Goal: Communication & Community: Answer question/provide support

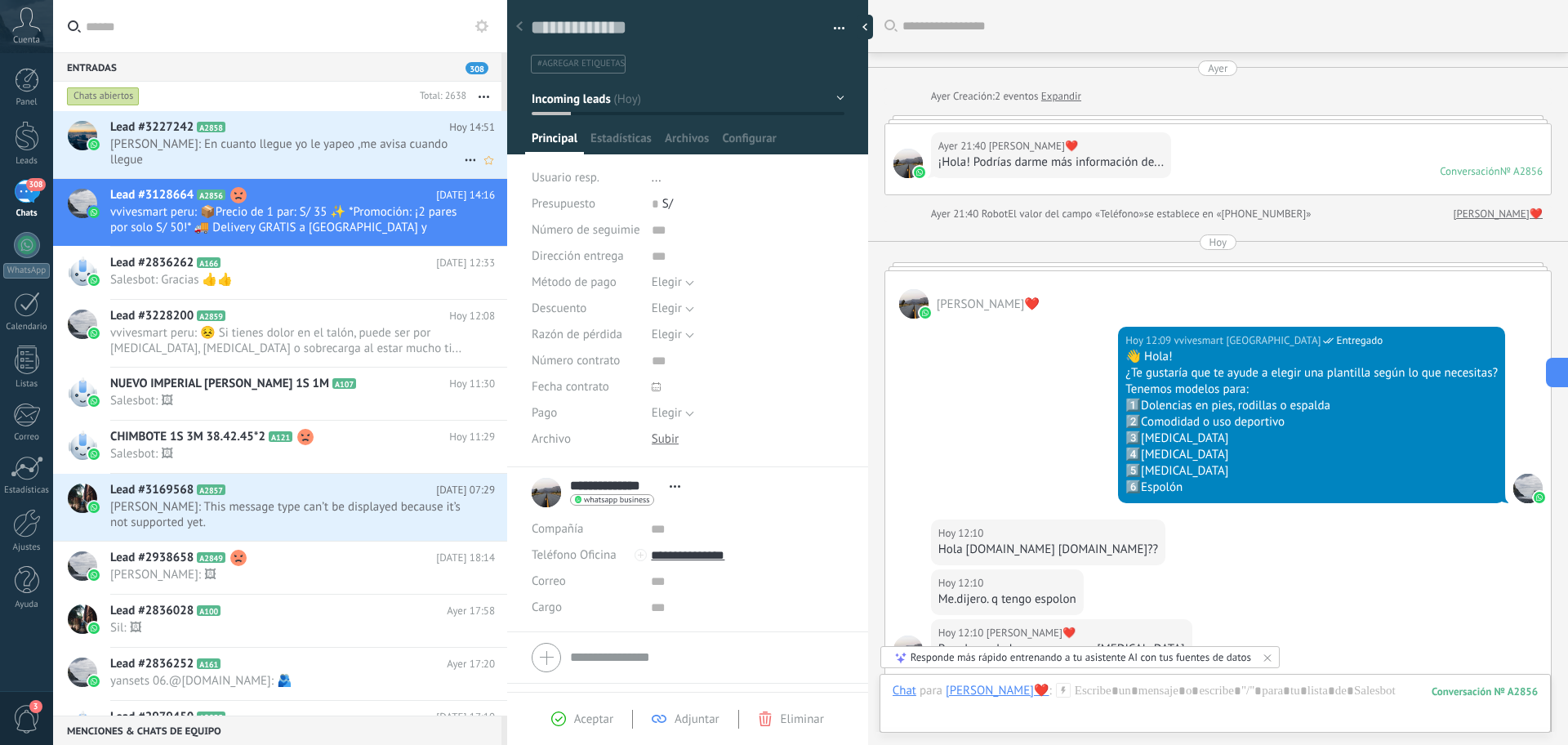
click at [385, 145] on span "[PERSON_NAME]: En cuanto llegue yo le yapeo ,me avisa cuando llegue" at bounding box center [287, 151] width 353 height 31
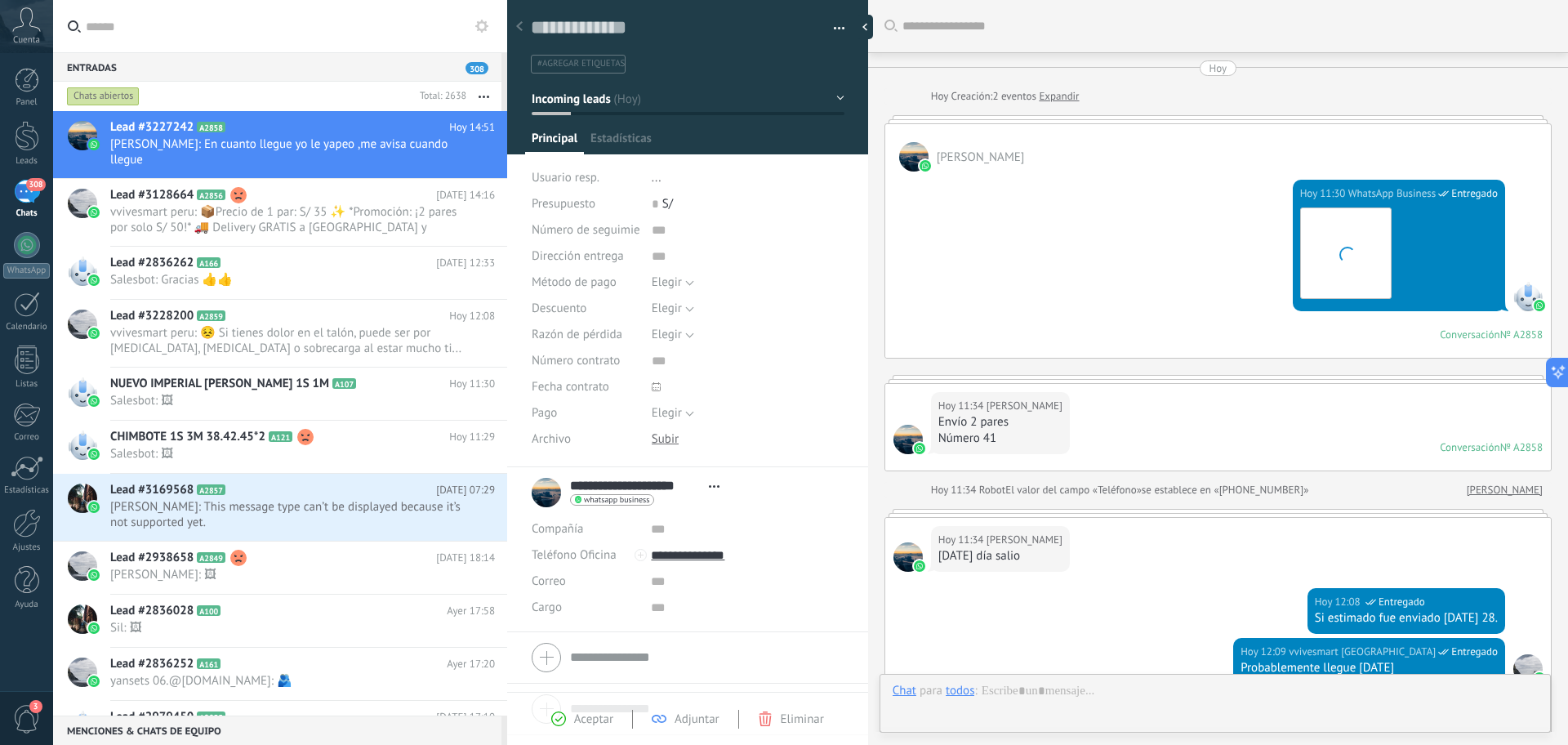
type textarea "**********"
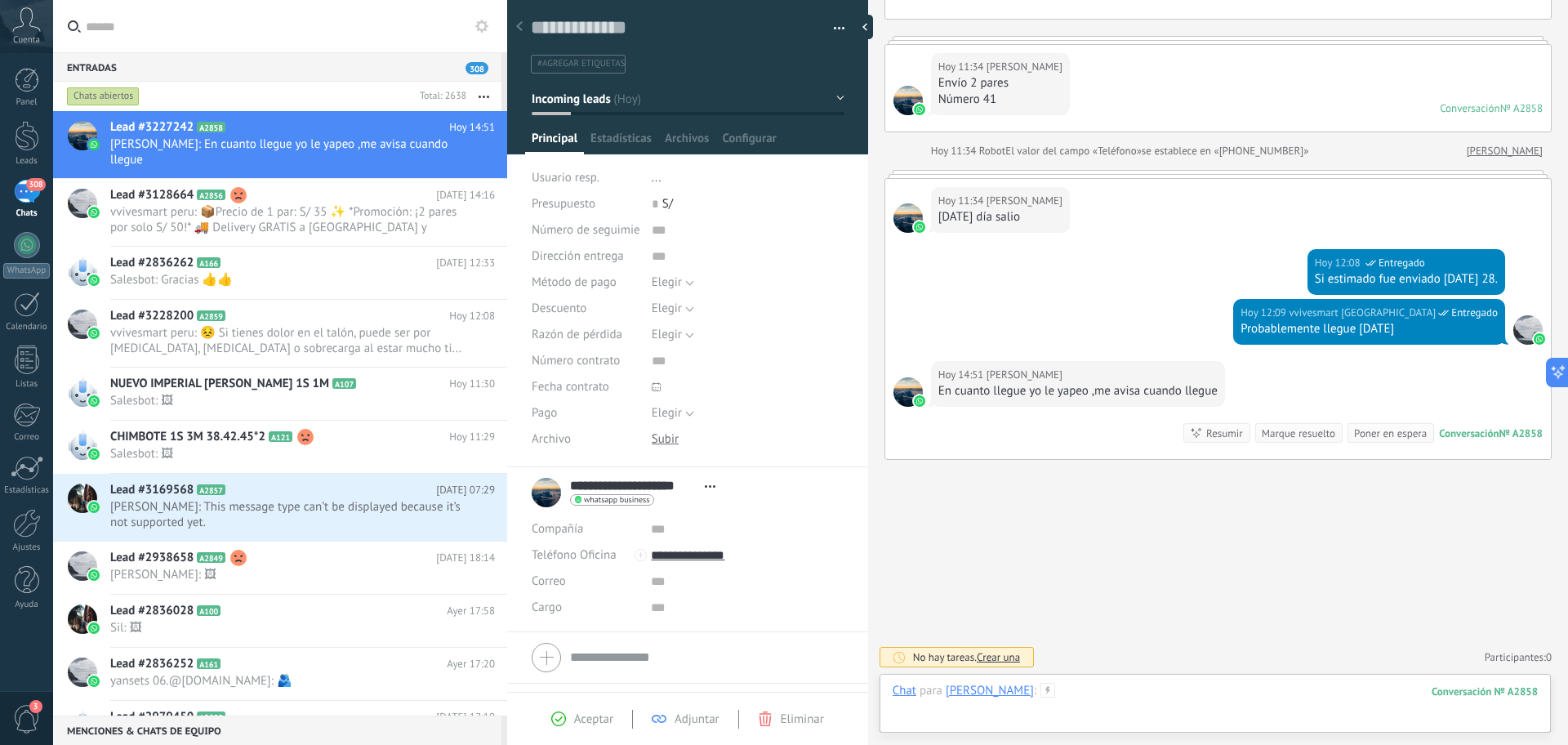
click at [1182, 700] on div at bounding box center [1215, 707] width 646 height 49
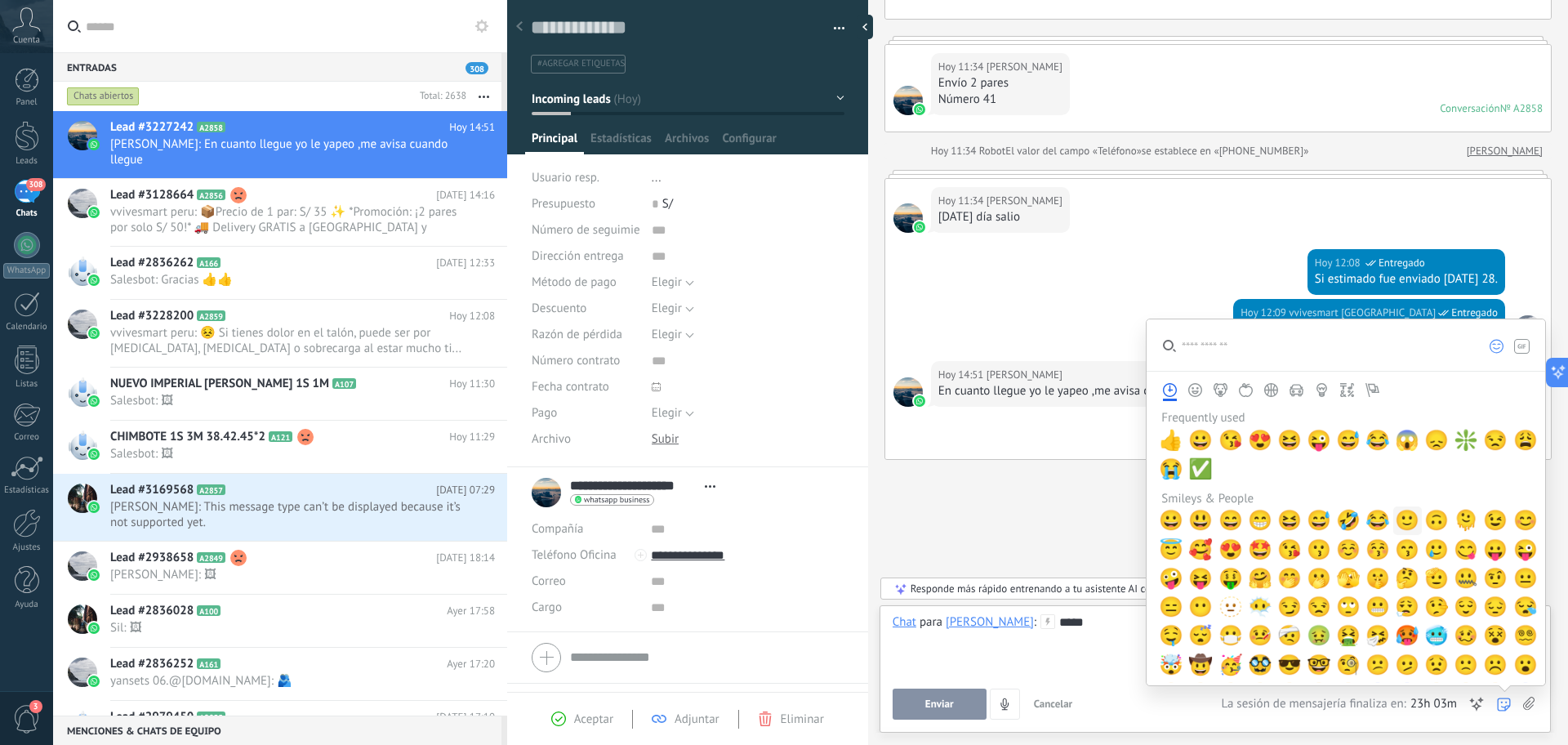
click at [1400, 522] on span "🙂" at bounding box center [1407, 520] width 25 height 23
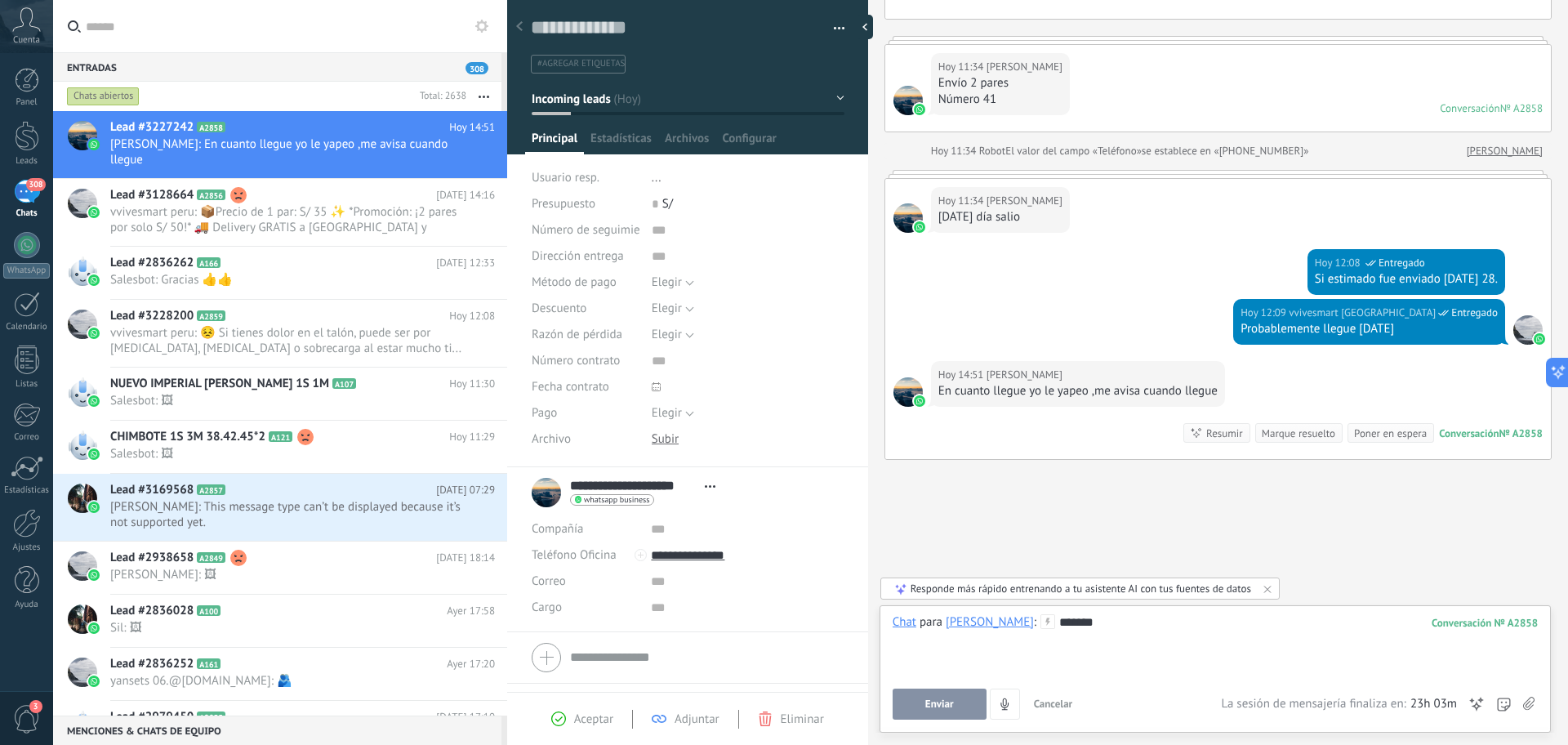
click at [968, 706] on button "Enviar" at bounding box center [939, 703] width 94 height 31
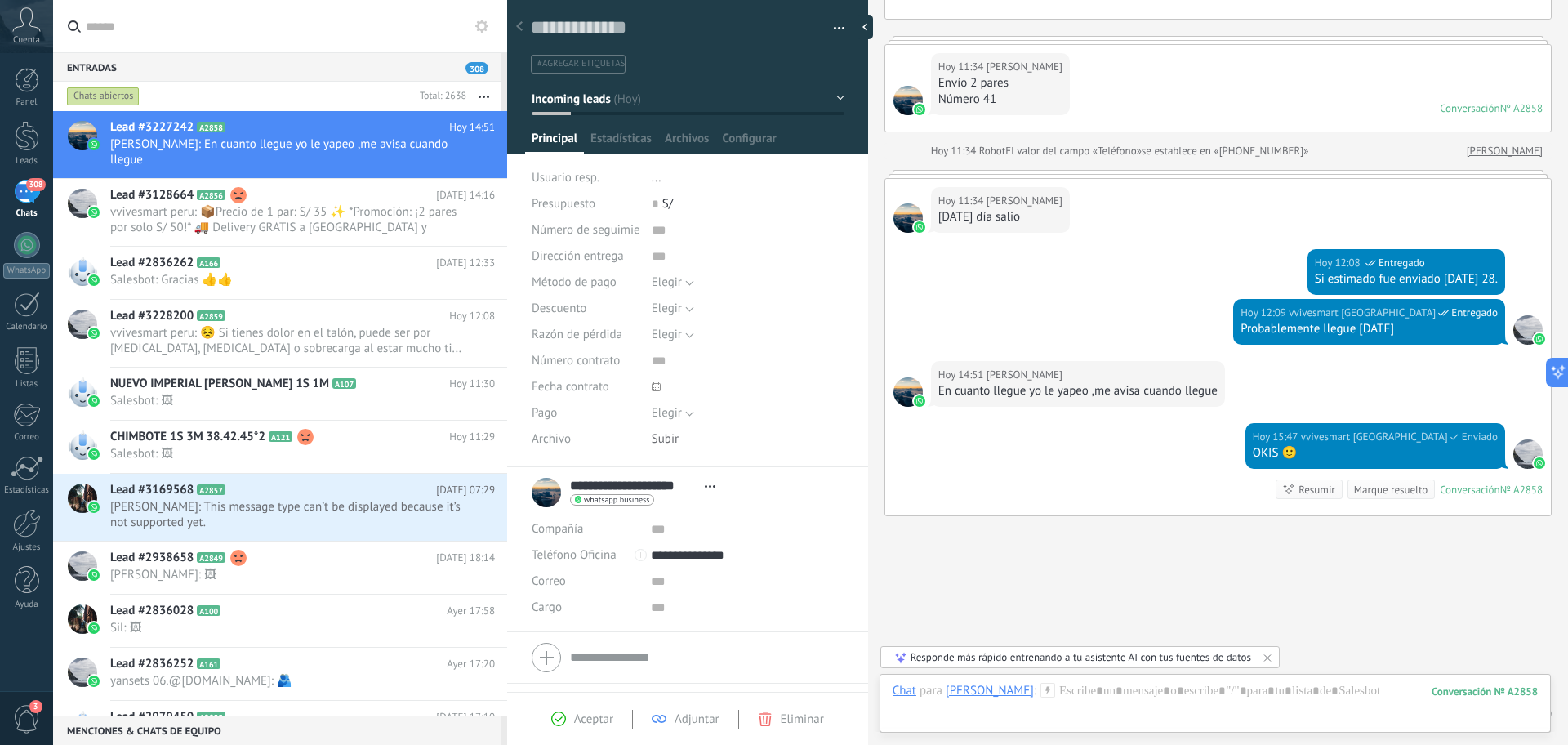
scroll to position [395, 0]
